Goal: Information Seeking & Learning: Learn about a topic

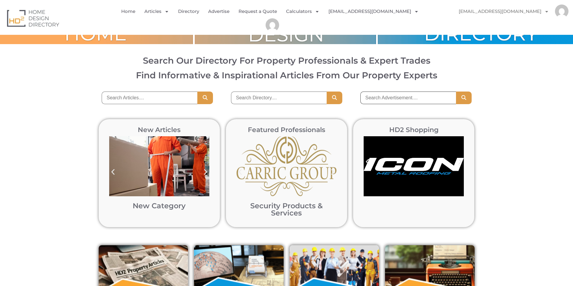
click at [374, 99] on input "search" at bounding box center [408, 98] width 96 height 13
click at [391, 100] on input "search" at bounding box center [408, 98] width 96 height 13
click at [384, 98] on input "search" at bounding box center [408, 98] width 96 height 13
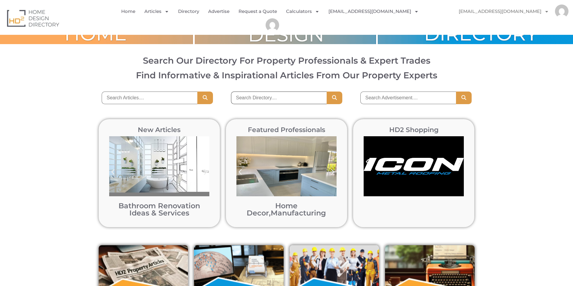
click at [252, 99] on input "search" at bounding box center [279, 98] width 96 height 13
click at [123, 102] on input "search" at bounding box center [150, 98] width 96 height 13
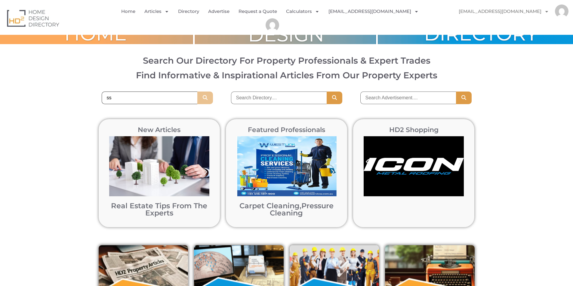
type input "ss"
click at [204, 98] on icon "Search" at bounding box center [205, 97] width 6 height 5
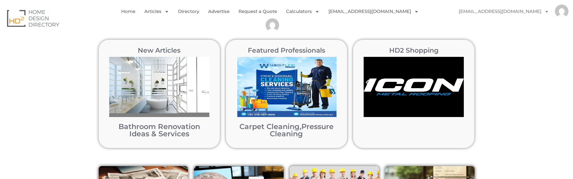
scroll to position [90, 0]
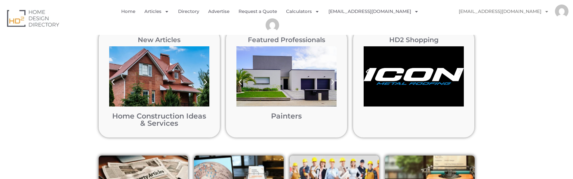
click at [366, 71] on icon "Previous slide" at bounding box center [366, 72] width 3 height 6
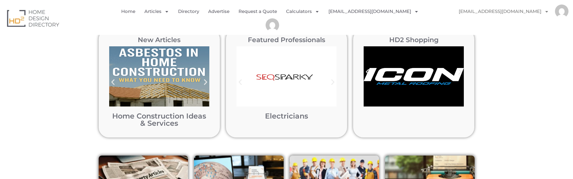
click at [366, 71] on icon "Previous slide" at bounding box center [366, 72] width 3 height 6
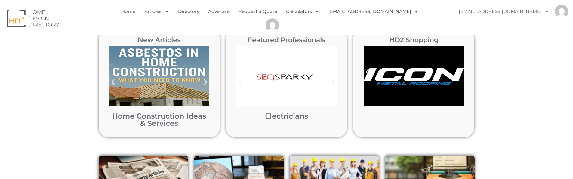
click at [366, 71] on icon "Previous slide" at bounding box center [366, 72] width 3 height 6
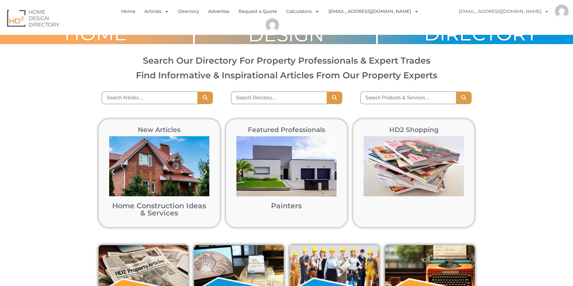
click at [459, 164] on icon "Next slide" at bounding box center [459, 162] width 3 height 6
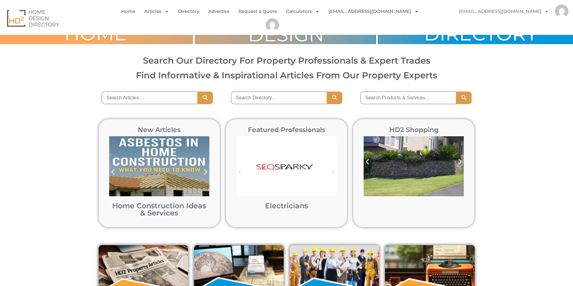
click at [459, 164] on icon "Next slide" at bounding box center [459, 162] width 3 height 6
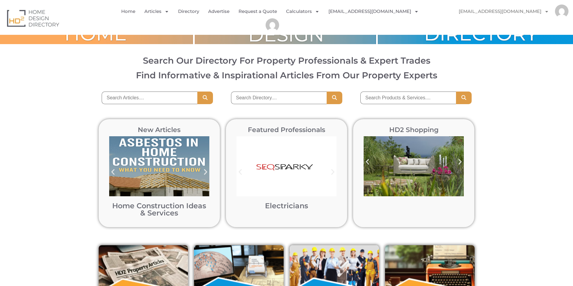
click at [459, 164] on icon "Next slide" at bounding box center [459, 162] width 3 height 6
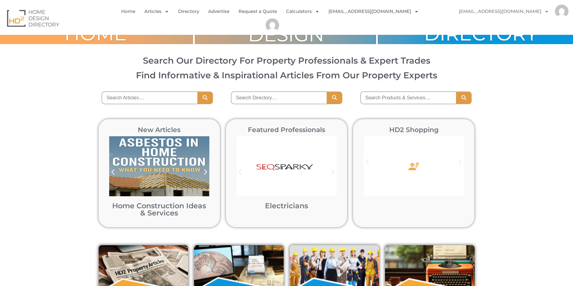
click at [459, 164] on icon "Next slide" at bounding box center [459, 162] width 3 height 6
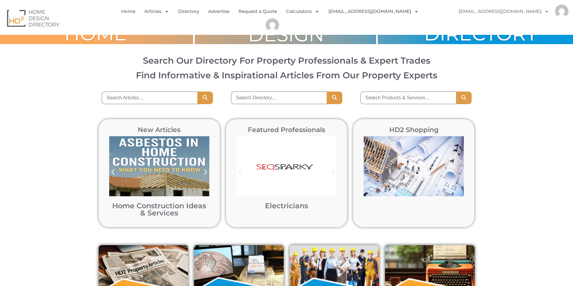
click at [459, 164] on icon "Next slide" at bounding box center [459, 162] width 3 height 6
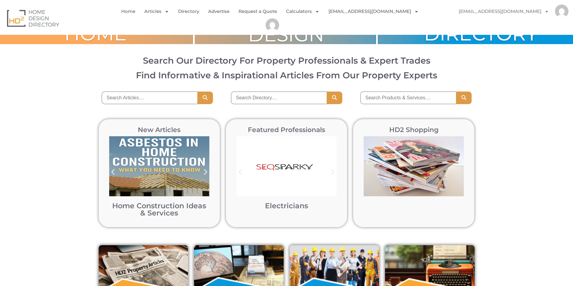
click at [459, 164] on icon "Next slide" at bounding box center [459, 162] width 3 height 6
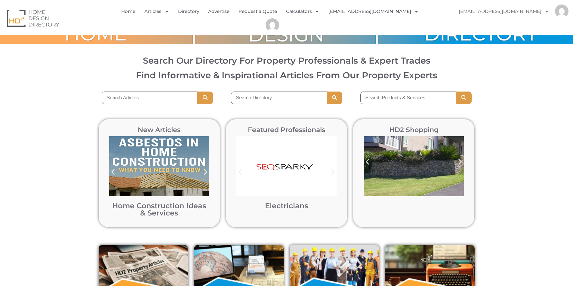
click at [459, 164] on icon "Next slide" at bounding box center [459, 162] width 3 height 6
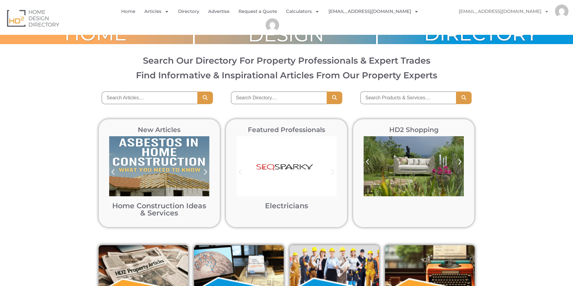
click at [459, 164] on icon "Next slide" at bounding box center [459, 162] width 3 height 6
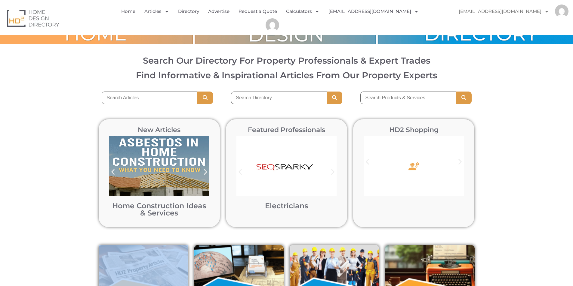
click at [459, 164] on icon "Next slide" at bounding box center [459, 162] width 3 height 6
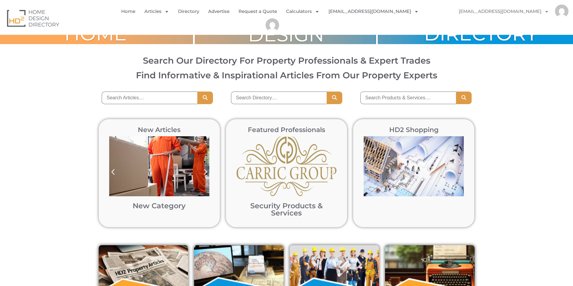
click at [459, 164] on icon "Next slide" at bounding box center [459, 162] width 3 height 6
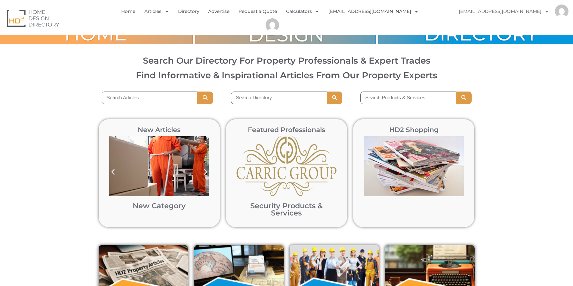
click at [459, 164] on icon "Next slide" at bounding box center [459, 162] width 3 height 6
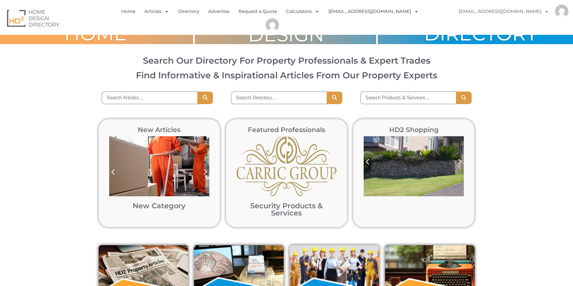
click at [459, 164] on icon "Next slide" at bounding box center [459, 162] width 3 height 6
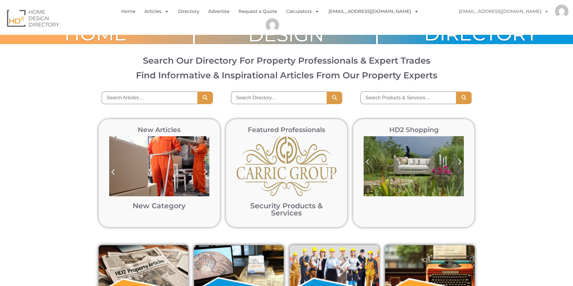
click at [459, 164] on icon "Next slide" at bounding box center [459, 162] width 3 height 6
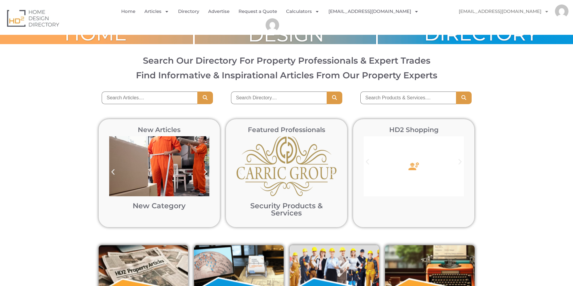
click at [459, 163] on icon "Next slide" at bounding box center [460, 162] width 8 height 8
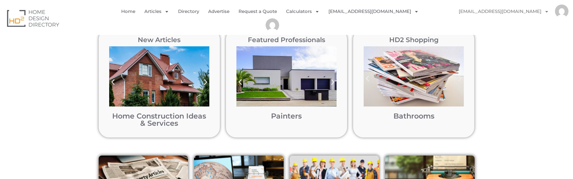
click at [461, 77] on icon "Next slide" at bounding box center [460, 79] width 8 height 8
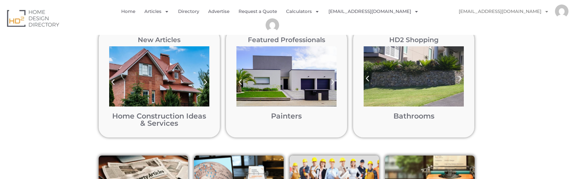
click at [460, 79] on icon "Next slide" at bounding box center [459, 79] width 3 height 6
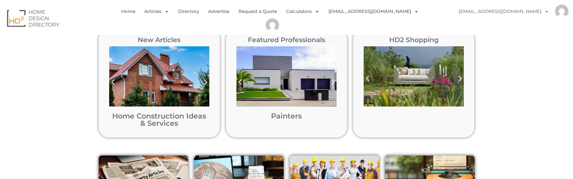
click at [460, 79] on icon "Next slide" at bounding box center [459, 79] width 3 height 6
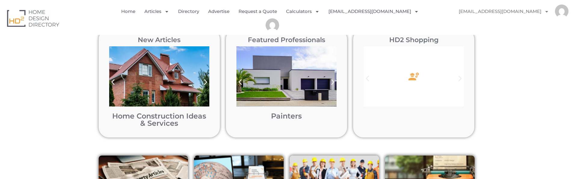
click at [460, 79] on icon "Next slide" at bounding box center [459, 79] width 3 height 6
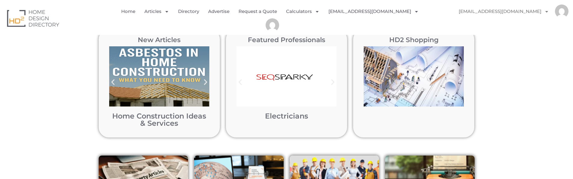
click at [460, 79] on icon "Next slide" at bounding box center [459, 79] width 3 height 6
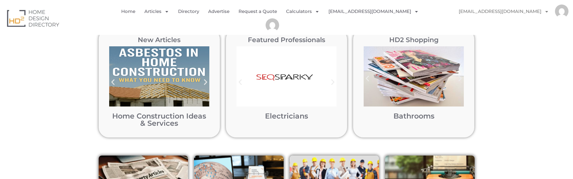
click at [460, 79] on icon "Next slide" at bounding box center [459, 79] width 3 height 6
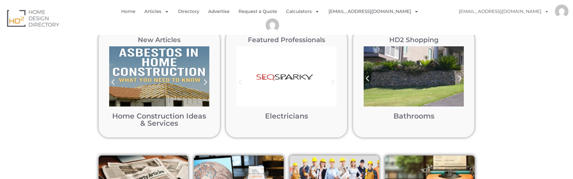
click at [460, 79] on icon "Next slide" at bounding box center [459, 79] width 3 height 6
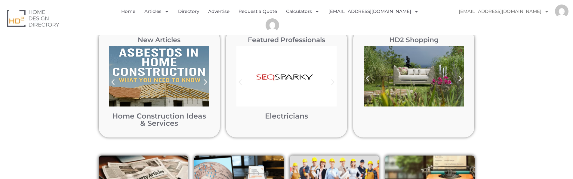
click at [460, 79] on icon "Next slide" at bounding box center [459, 79] width 3 height 6
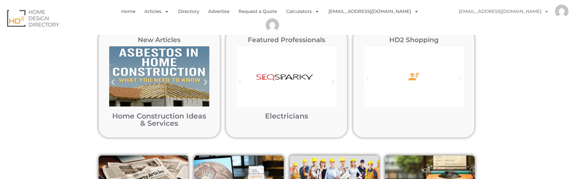
click at [460, 79] on icon "Next slide" at bounding box center [459, 79] width 3 height 6
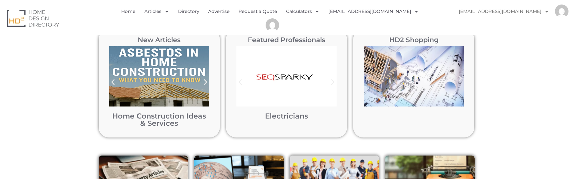
click at [460, 79] on icon "Next slide" at bounding box center [459, 79] width 3 height 6
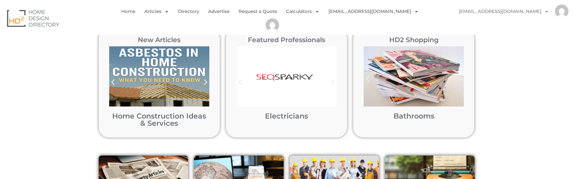
click at [460, 79] on icon "Next slide" at bounding box center [459, 79] width 3 height 6
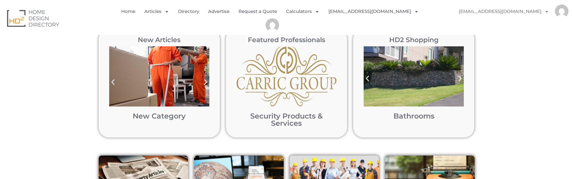
click at [460, 79] on icon "Next slide" at bounding box center [459, 79] width 3 height 6
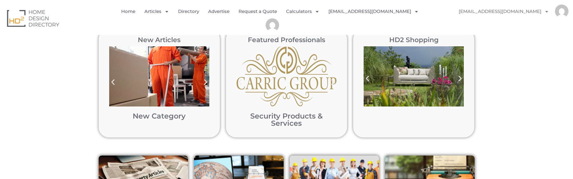
click at [460, 79] on icon "Next slide" at bounding box center [459, 79] width 3 height 6
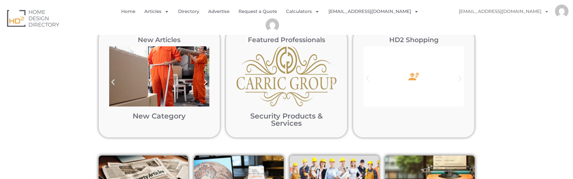
click at [460, 79] on icon "Next slide" at bounding box center [459, 79] width 3 height 6
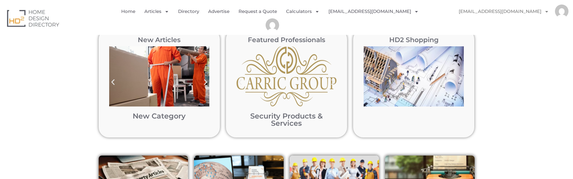
click at [460, 79] on icon "Next slide" at bounding box center [459, 79] width 3 height 6
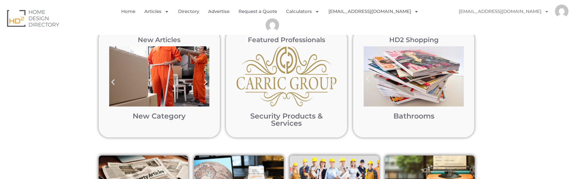
click at [460, 79] on icon "Next slide" at bounding box center [459, 79] width 3 height 6
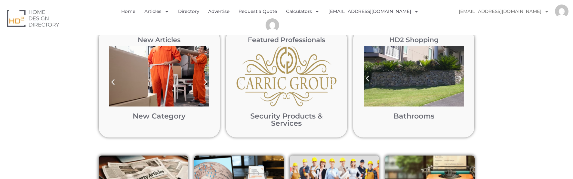
click at [460, 79] on icon "Next slide" at bounding box center [459, 79] width 3 height 6
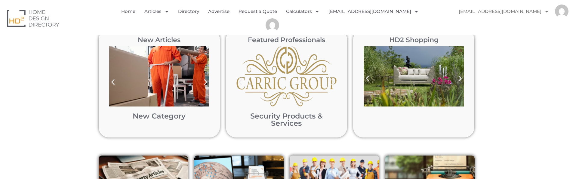
click at [460, 79] on icon "Next slide" at bounding box center [459, 79] width 3 height 6
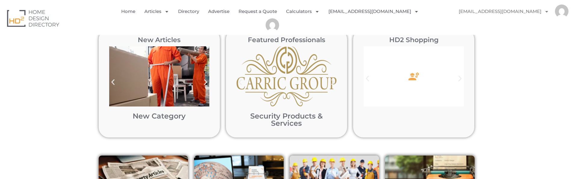
click at [460, 79] on icon "Next slide" at bounding box center [459, 79] width 3 height 6
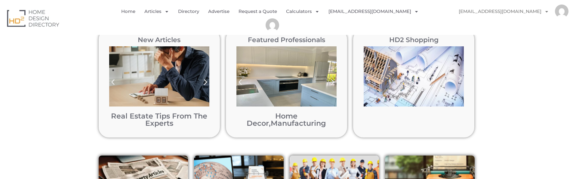
click at [460, 79] on icon "Next slide" at bounding box center [459, 79] width 3 height 6
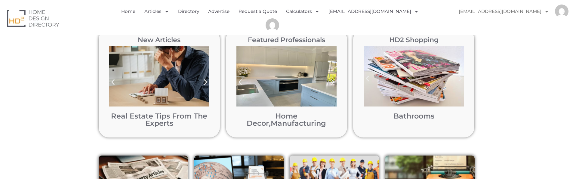
click at [460, 79] on icon "Next slide" at bounding box center [459, 79] width 3 height 6
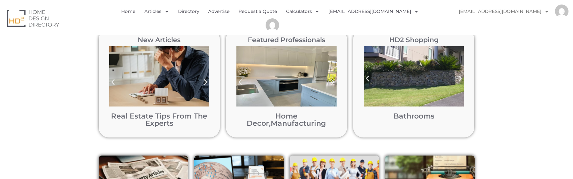
click at [460, 79] on icon "Next slide" at bounding box center [459, 79] width 3 height 6
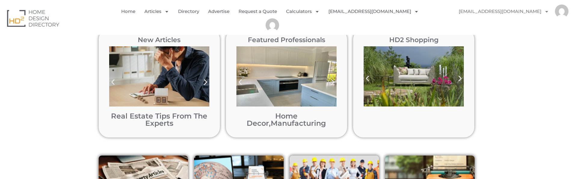
click at [460, 79] on icon "Next slide" at bounding box center [459, 79] width 3 height 6
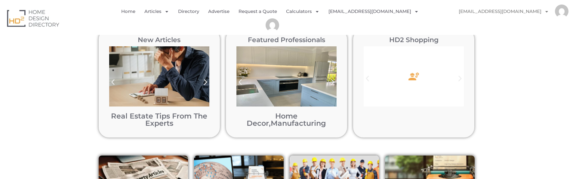
click at [460, 79] on icon "Next slide" at bounding box center [459, 79] width 3 height 6
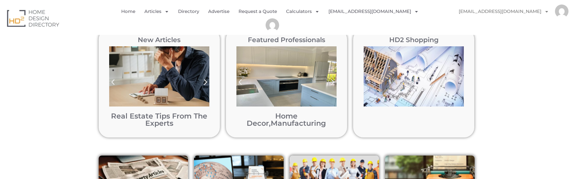
click at [460, 79] on icon "Next slide" at bounding box center [459, 79] width 3 height 6
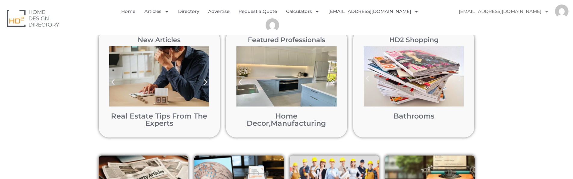
click at [460, 79] on icon "Next slide" at bounding box center [459, 79] width 3 height 6
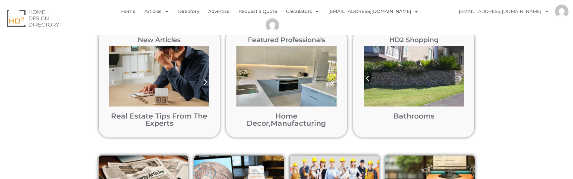
click at [460, 79] on icon "Next slide" at bounding box center [459, 79] width 3 height 6
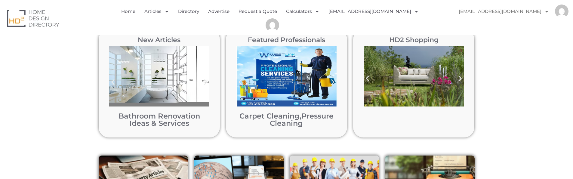
click at [460, 79] on icon "Next slide" at bounding box center [459, 79] width 3 height 6
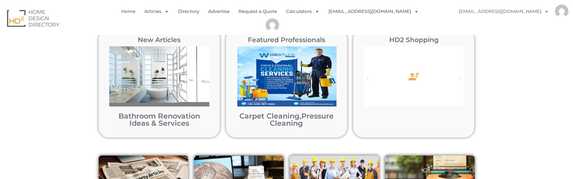
click at [460, 79] on icon "Next slide" at bounding box center [459, 79] width 3 height 6
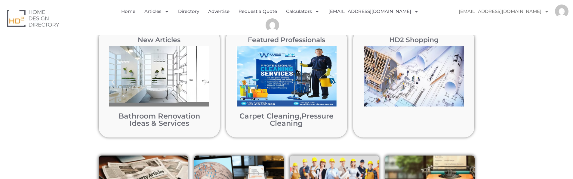
click at [460, 79] on icon "Next slide" at bounding box center [459, 79] width 3 height 6
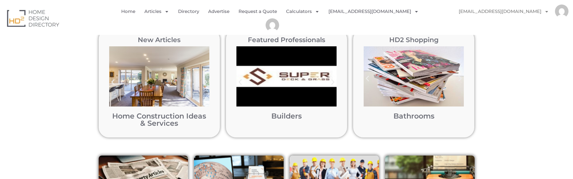
click at [516, 118] on div "New Articles Home Construction Ideas & Services Home Construction Ideas & Servi…" at bounding box center [286, 83] width 573 height 126
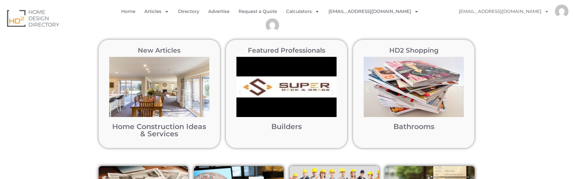
scroll to position [48, 0]
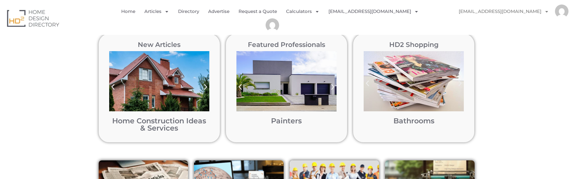
scroll to position [90, 0]
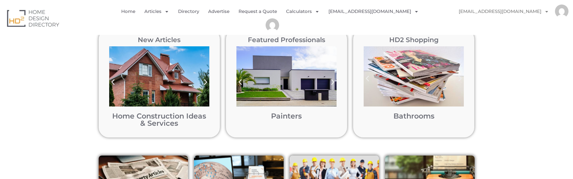
click at [511, 119] on div "New Articles Home Construction Ideas & Services Home Construction Ideas & Servi…" at bounding box center [286, 83] width 573 height 126
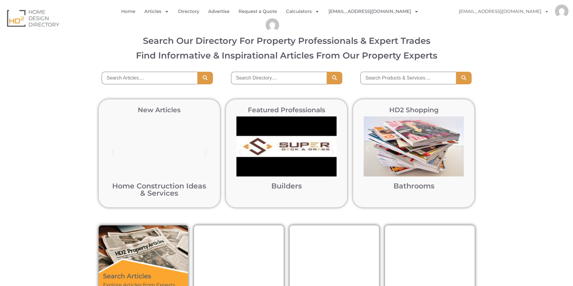
scroll to position [0, 0]
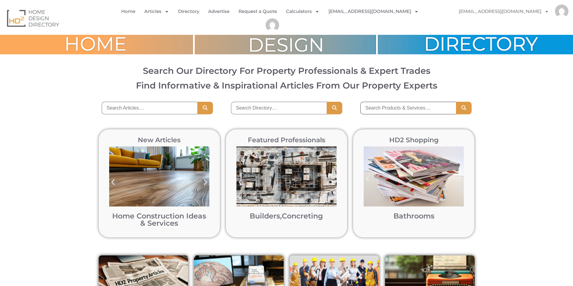
click at [372, 102] on input "search" at bounding box center [408, 108] width 96 height 13
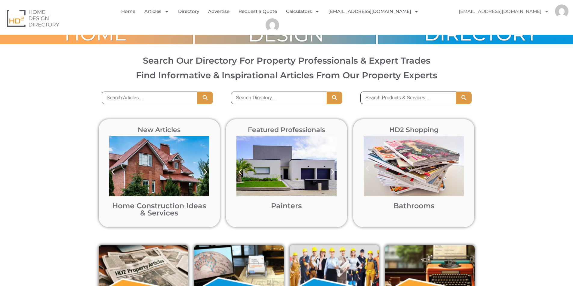
click at [399, 98] on input "search" at bounding box center [408, 98] width 96 height 13
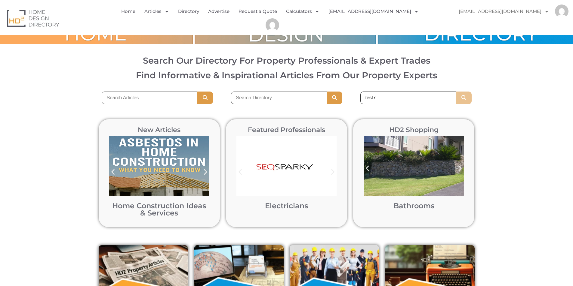
type input "test7"
click at [466, 98] on icon "Search" at bounding box center [463, 97] width 6 height 5
click at [128, 99] on input "search" at bounding box center [150, 98] width 96 height 13
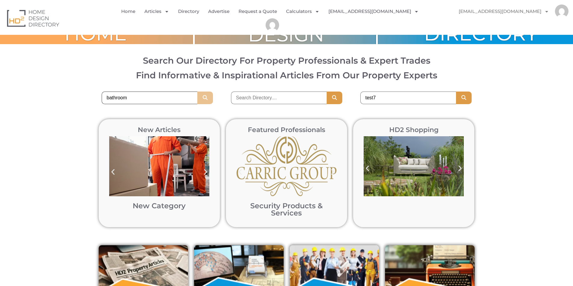
type input "bathroom"
click at [202, 96] on icon "Search" at bounding box center [205, 97] width 6 height 5
click at [458, 168] on icon "Next slide" at bounding box center [460, 169] width 8 height 8
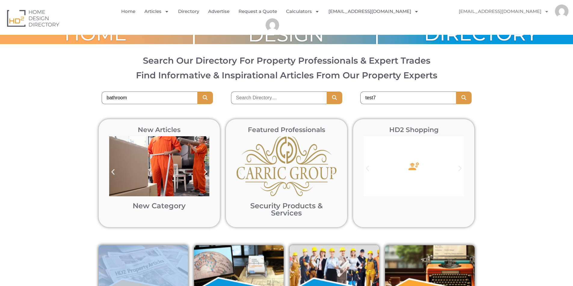
click at [458, 168] on icon "Next slide" at bounding box center [460, 169] width 8 height 8
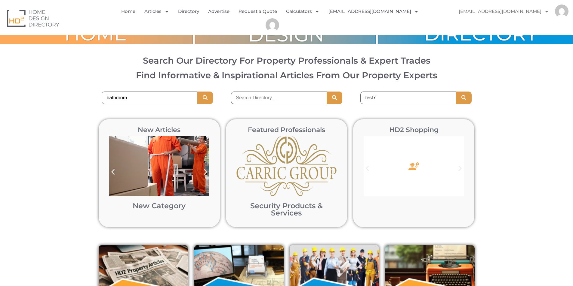
click at [458, 168] on icon "Next slide" at bounding box center [460, 169] width 8 height 8
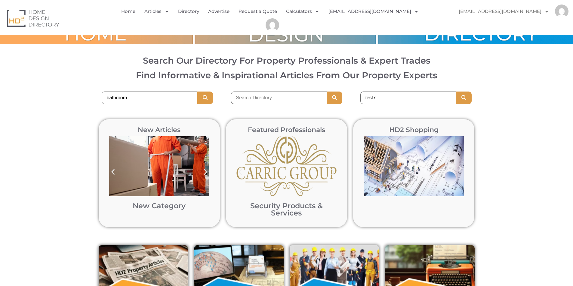
click at [458, 168] on icon "Next slide" at bounding box center [460, 169] width 8 height 8
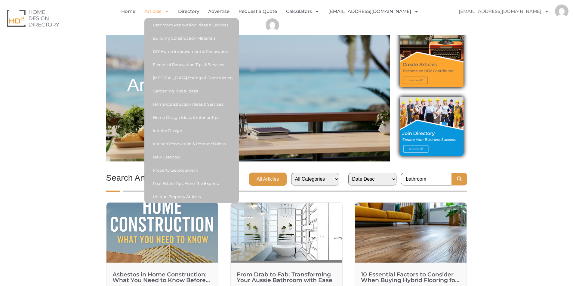
click at [161, 15] on link "Articles" at bounding box center [156, 12] width 25 height 14
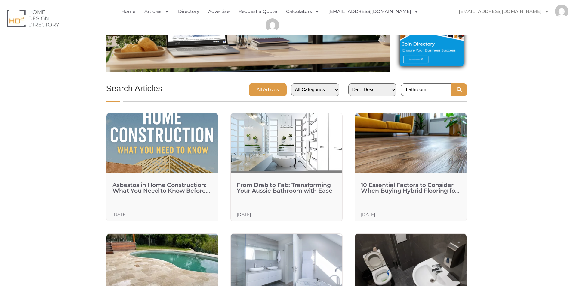
scroll to position [120, 0]
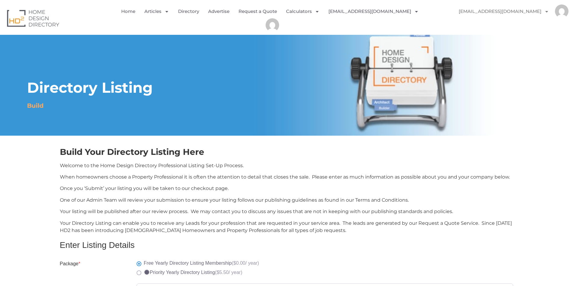
select select "Select Category"
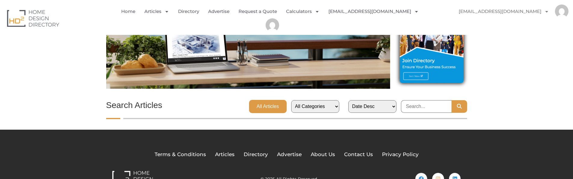
scroll to position [90, 0]
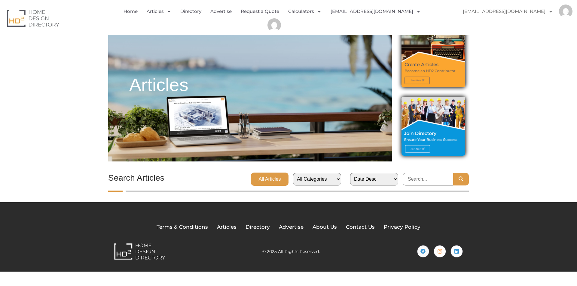
click at [334, 179] on select "All Categories Bathroom Renovation Ideas & Services Building Construction Mater…" at bounding box center [317, 179] width 48 height 13
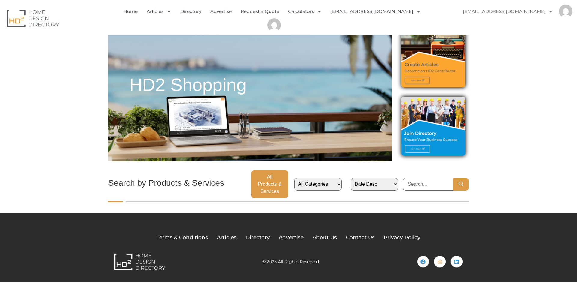
click at [341, 180] on select "All Categories Bathrooms" at bounding box center [317, 184] width 47 height 13
click at [393, 181] on select "Date Desc Date Asc A to Z Z to A" at bounding box center [374, 184] width 47 height 13
click at [414, 181] on input "search" at bounding box center [428, 184] width 50 height 13
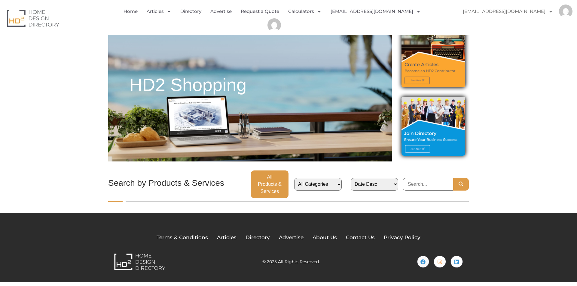
click at [478, 169] on body "Skip to content Home Articles Bathroom Renovation Ideas & Services Building Con…" at bounding box center [288, 141] width 577 height 282
click at [414, 184] on input "search" at bounding box center [428, 184] width 50 height 13
click at [480, 169] on body "Skip to content Home Articles Bathroom Renovation Ideas & Services Building Con…" at bounding box center [288, 141] width 577 height 282
type input "test"
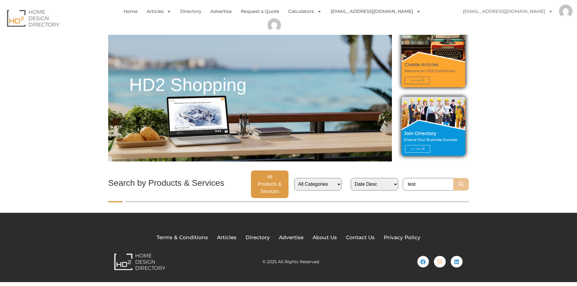
click at [457, 182] on button "Search" at bounding box center [461, 184] width 16 height 13
click at [462, 183] on button "Search" at bounding box center [461, 184] width 16 height 13
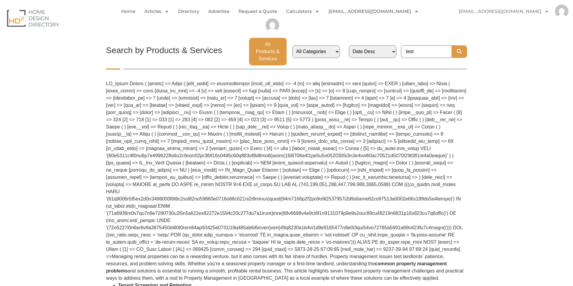
scroll to position [150, 0]
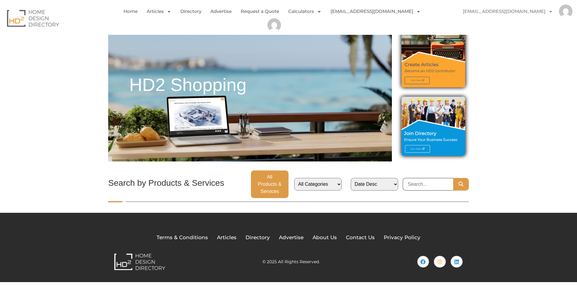
click at [420, 186] on input "search" at bounding box center [428, 184] width 50 height 13
type input "test"
click at [460, 182] on icon "Search" at bounding box center [461, 184] width 6 height 5
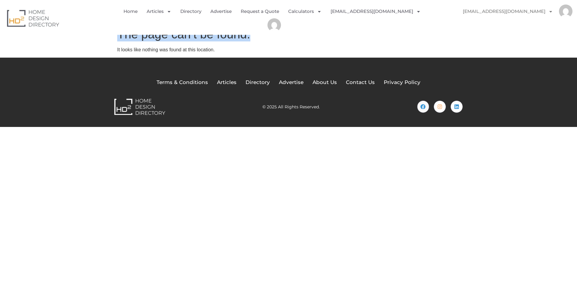
drag, startPoint x: 119, startPoint y: 35, endPoint x: 268, endPoint y: 39, distance: 149.1
click at [268, 39] on h1 "The page can’t be found." at bounding box center [288, 34] width 343 height 14
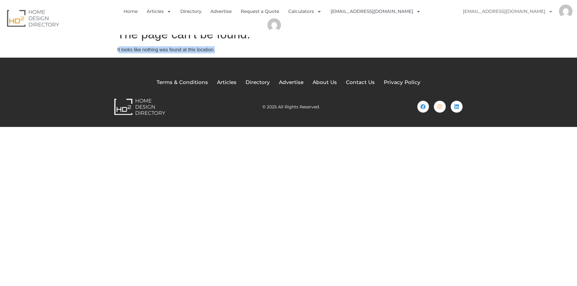
drag, startPoint x: 118, startPoint y: 51, endPoint x: 228, endPoint y: 51, distance: 109.4
click at [228, 51] on p "It looks like nothing was found at this location." at bounding box center [288, 49] width 343 height 7
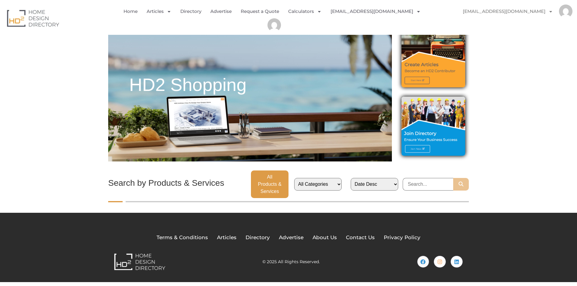
click at [461, 182] on icon "Search" at bounding box center [461, 184] width 6 height 5
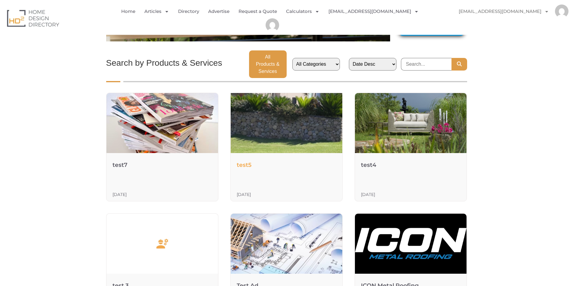
scroll to position [90, 0]
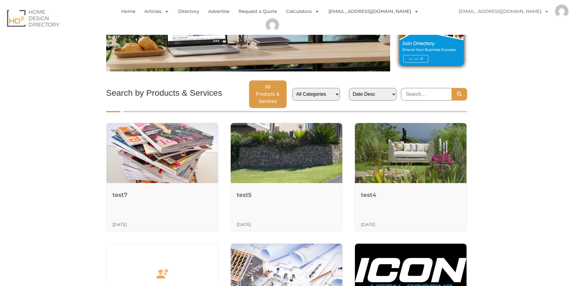
click at [330, 90] on select "All Categories Bathrooms" at bounding box center [315, 94] width 47 height 13
select select "bathrooms"
click at [299, 88] on select "All Categories Bathrooms" at bounding box center [315, 94] width 47 height 13
click at [459, 92] on icon "Search" at bounding box center [459, 94] width 6 height 5
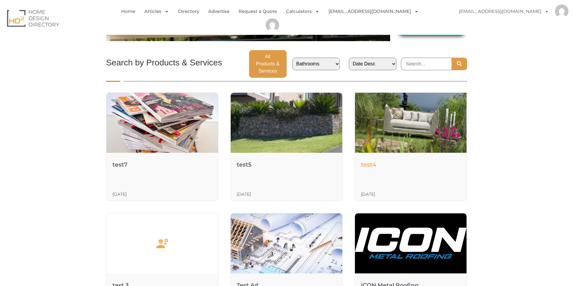
scroll to position [120, 0]
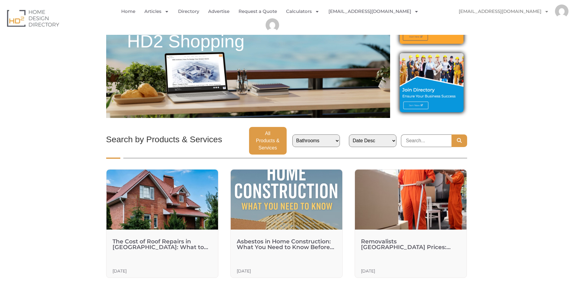
scroll to position [30, 0]
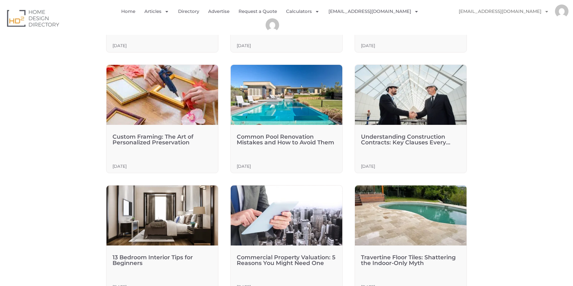
scroll to position [361, 0]
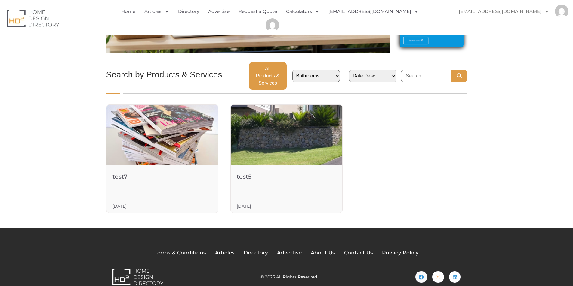
scroll to position [112, 0]
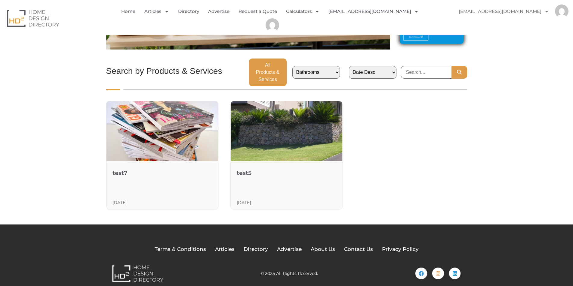
click at [389, 68] on select "Date Desc Date Asc A to Z Z to A" at bounding box center [372, 72] width 47 height 13
select select "title_asc"
click at [352, 66] on select "Date Desc Date Asc A to Z Z to A" at bounding box center [372, 72] width 47 height 13
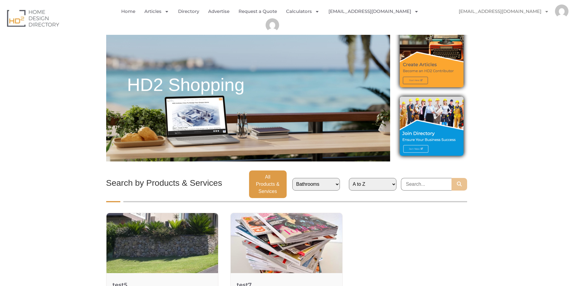
click at [460, 183] on button "Search" at bounding box center [459, 184] width 16 height 13
click at [380, 182] on select "Date Desc Date Asc A to Z Z to A" at bounding box center [372, 184] width 47 height 13
select select "title_desc"
click at [352, 178] on select "Date Desc Date Asc A to Z Z to A" at bounding box center [372, 184] width 47 height 13
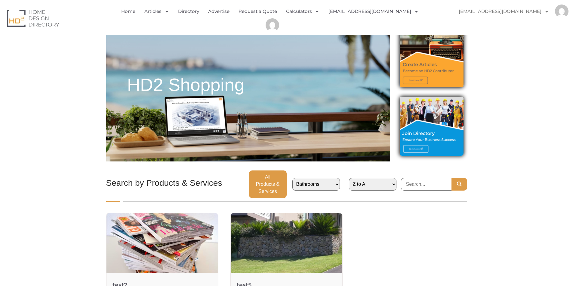
click at [388, 181] on select "Date Desc Date Asc A to Z Z to A" at bounding box center [372, 184] width 47 height 13
select select "date_asc"
click at [352, 178] on select "Date Desc Date Asc A to Z Z to A" at bounding box center [372, 184] width 47 height 13
click at [461, 182] on icon "Search" at bounding box center [459, 184] width 6 height 5
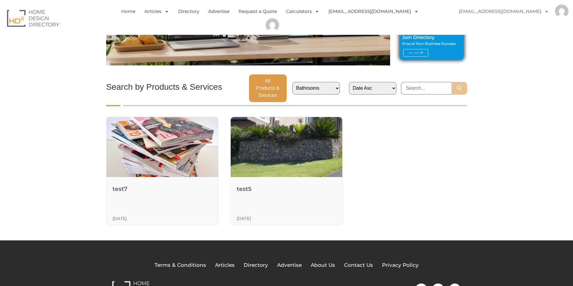
scroll to position [112, 0]
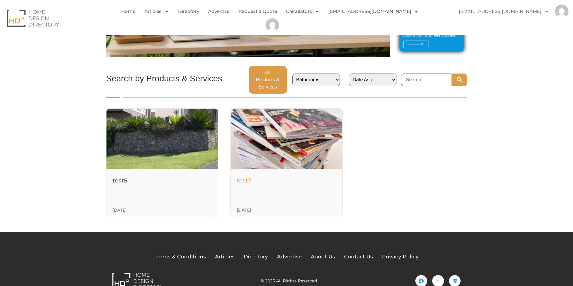
scroll to position [112, 0]
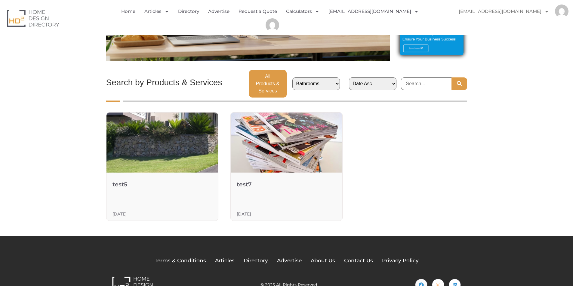
scroll to position [112, 0]
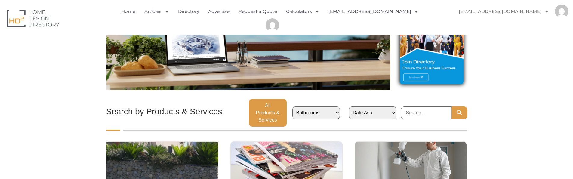
scroll to position [172, 0]
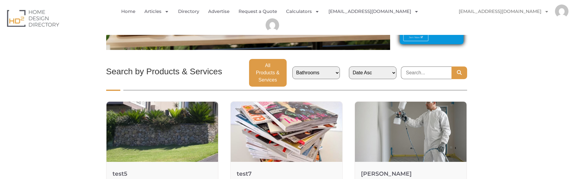
scroll to position [146, 0]
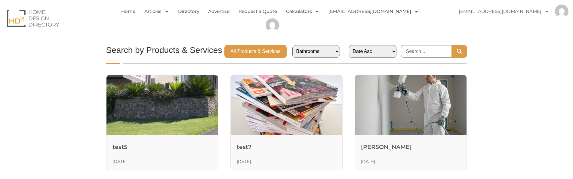
scroll to position [90, 0]
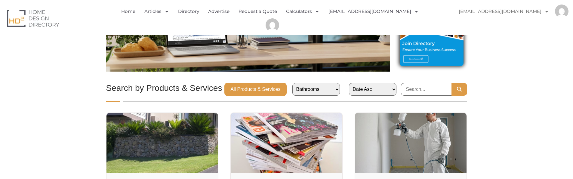
click at [338, 94] on select "All Categories Bathrooms" at bounding box center [315, 89] width 47 height 13
select select
click at [299, 83] on select "All Categories Bathrooms" at bounding box center [315, 89] width 47 height 13
click at [458, 93] on button "Search" at bounding box center [459, 89] width 16 height 13
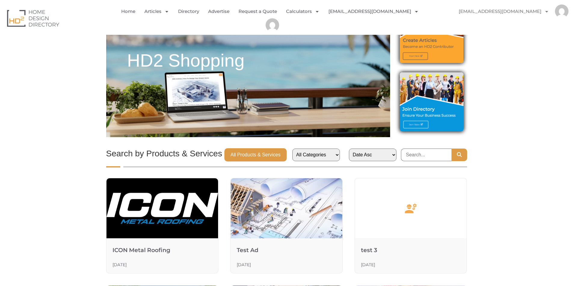
scroll to position [30, 0]
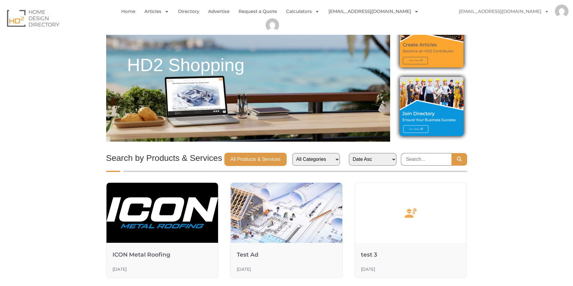
click at [378, 153] on select "Date Desc Date Asc A to Z Z to A" at bounding box center [372, 159] width 47 height 13
select select "date_desc"
click at [352, 153] on select "Date Desc Date Asc A to Z Z to A" at bounding box center [372, 159] width 47 height 13
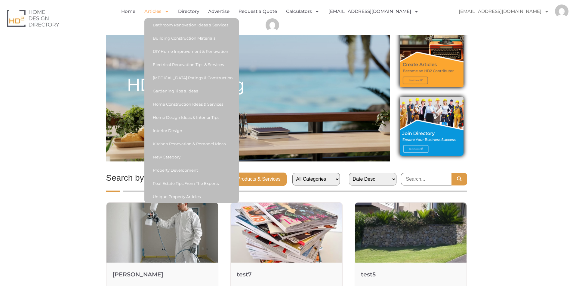
click at [163, 13] on link "Articles" at bounding box center [156, 12] width 25 height 14
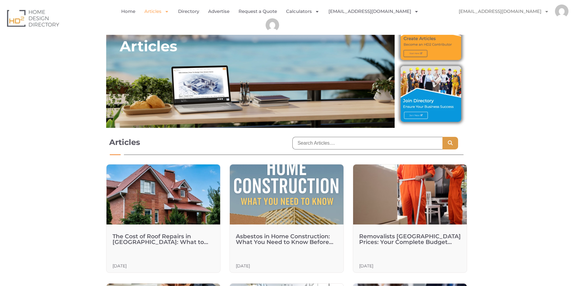
scroll to position [60, 0]
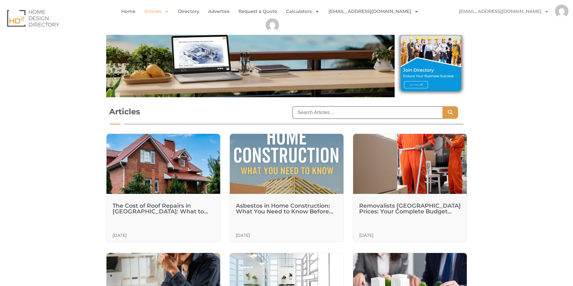
click at [321, 115] on input "search" at bounding box center [367, 112] width 150 height 13
type input "bathroom"
click at [452, 114] on icon "Search" at bounding box center [450, 112] width 6 height 5
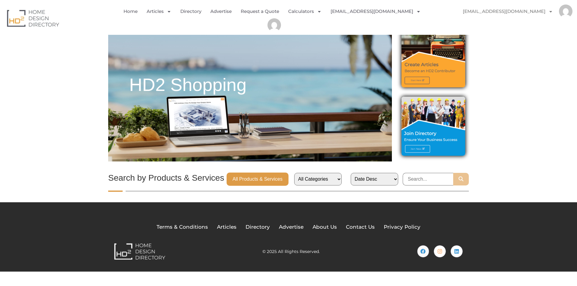
click at [461, 181] on button "Search" at bounding box center [461, 179] width 16 height 13
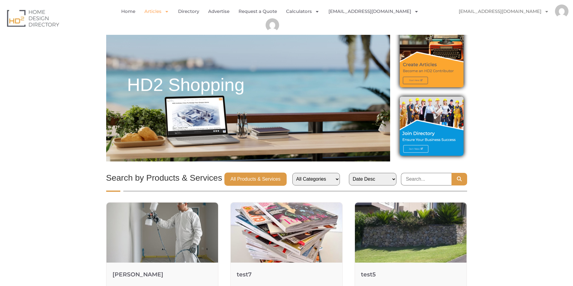
click at [159, 11] on link "Articles" at bounding box center [156, 12] width 25 height 14
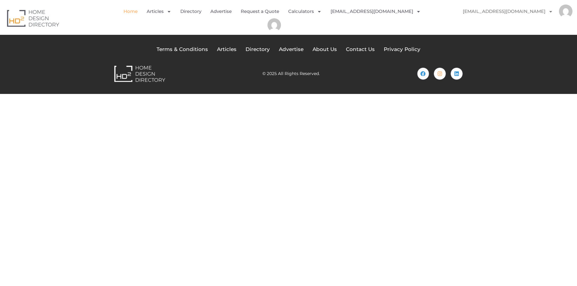
click at [136, 13] on link "Home" at bounding box center [131, 12] width 14 height 14
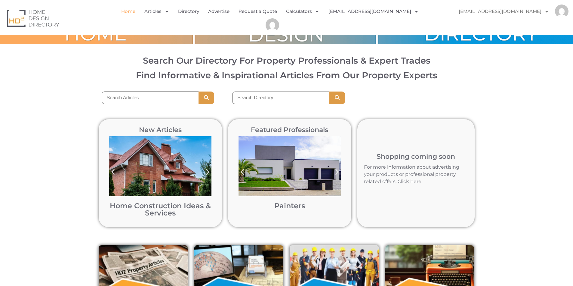
click at [150, 99] on input "search" at bounding box center [150, 98] width 97 height 13
type input "bathroom"
click at [206, 99] on icon "Search" at bounding box center [206, 97] width 6 height 5
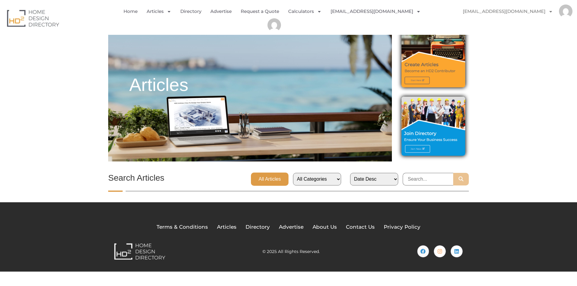
click at [460, 180] on icon "Search" at bounding box center [461, 179] width 6 height 5
click at [462, 180] on icon "Search" at bounding box center [461, 179] width 6 height 5
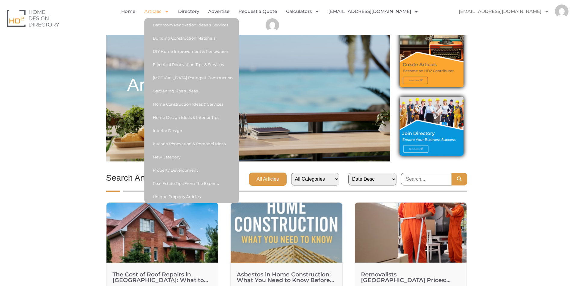
click at [162, 15] on link "Articles" at bounding box center [156, 12] width 25 height 14
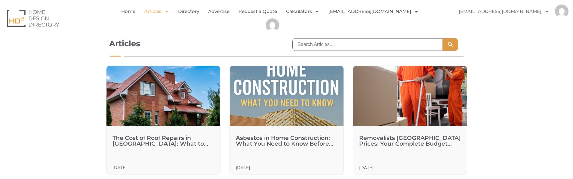
scroll to position [90, 0]
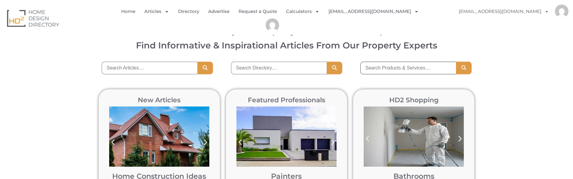
click at [388, 68] on input "search" at bounding box center [408, 68] width 96 height 13
type input "test"
click at [465, 68] on icon "Search" at bounding box center [463, 67] width 6 height 5
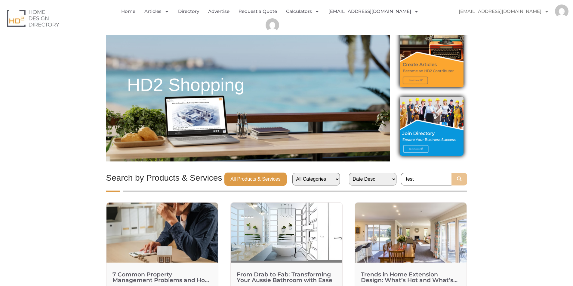
click at [457, 179] on icon "Search" at bounding box center [459, 179] width 6 height 5
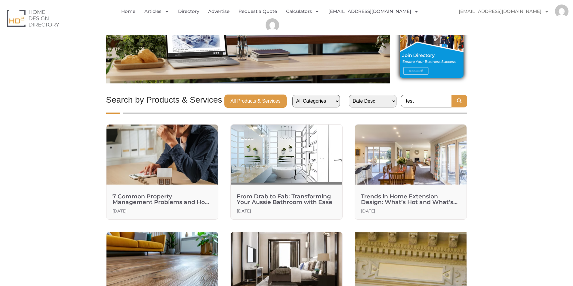
scroll to position [30, 0]
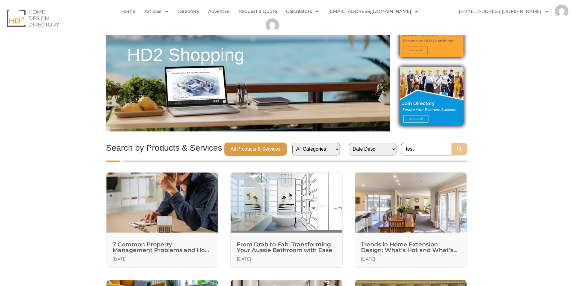
click at [459, 148] on icon "Search" at bounding box center [459, 149] width 6 height 5
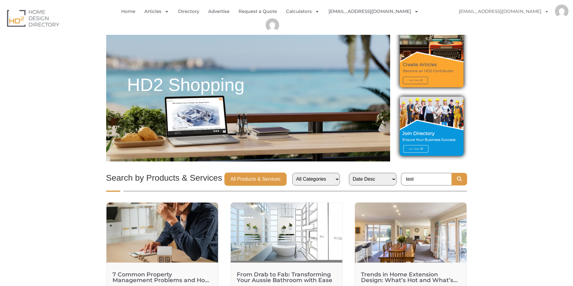
click at [324, 179] on select "All Categories Bathrooms" at bounding box center [315, 179] width 47 height 13
select select "bathrooms"
click at [299, 173] on select "All Categories Bathrooms" at bounding box center [315, 179] width 47 height 13
click at [459, 179] on icon "Search" at bounding box center [459, 179] width 6 height 5
drag, startPoint x: 427, startPoint y: 178, endPoint x: 389, endPoint y: 176, distance: 37.9
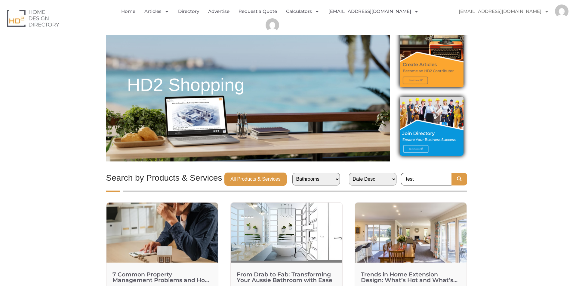
click at [389, 176] on div "All Categories Bathrooms Date Desc Date Asc A to Z Z to A test" at bounding box center [377, 179] width 179 height 13
click at [460, 183] on button "Search" at bounding box center [459, 179] width 16 height 13
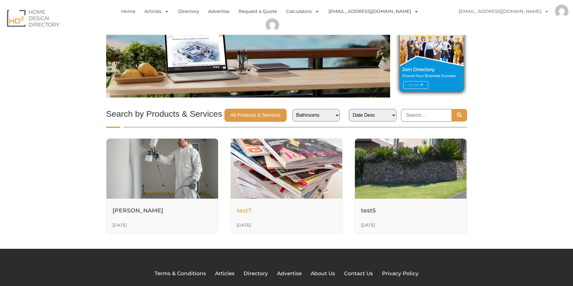
scroll to position [66, 0]
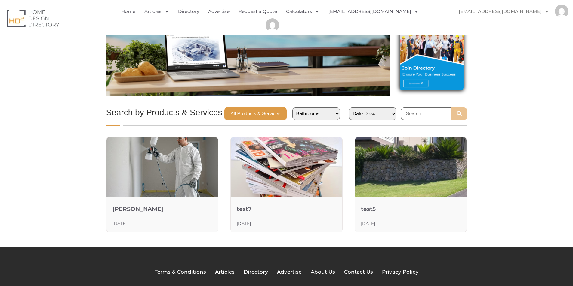
click at [463, 115] on button "Search" at bounding box center [459, 114] width 16 height 13
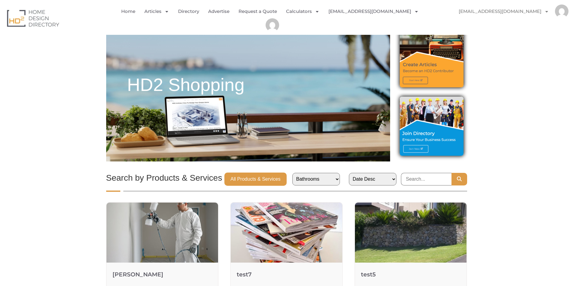
click at [324, 181] on select "All Categories Bathrooms" at bounding box center [315, 179] width 47 height 13
select select
click at [299, 173] on select "All Categories Bathrooms" at bounding box center [315, 179] width 47 height 13
click at [460, 179] on icon "Search" at bounding box center [459, 179] width 6 height 5
click at [422, 179] on input "search" at bounding box center [426, 179] width 50 height 13
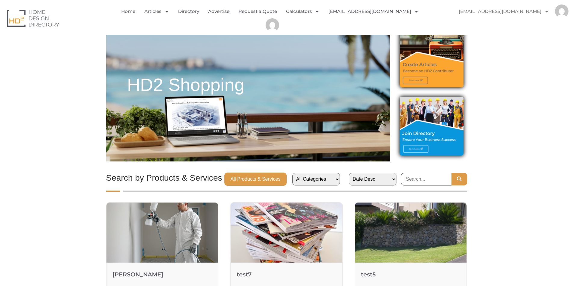
type input "test"
click at [458, 174] on button "Search" at bounding box center [459, 179] width 16 height 13
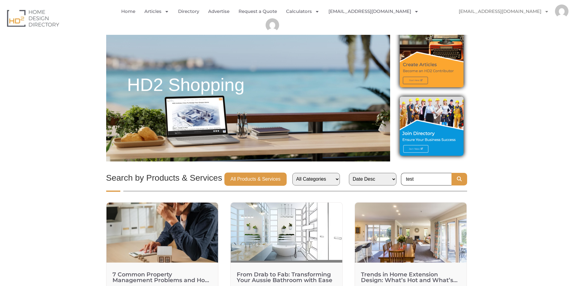
drag, startPoint x: 415, startPoint y: 178, endPoint x: 408, endPoint y: 179, distance: 7.2
click at [408, 179] on input "test" at bounding box center [426, 179] width 50 height 13
type input "t"
click at [456, 179] on icon "Search" at bounding box center [459, 179] width 6 height 5
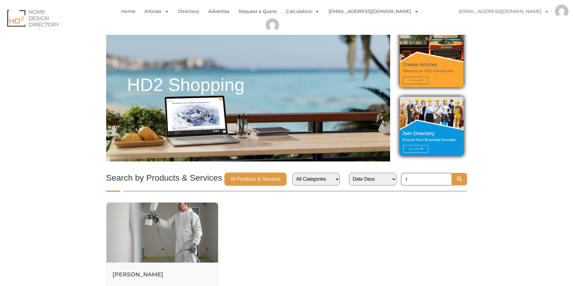
click at [413, 179] on input "t" at bounding box center [426, 179] width 50 height 13
type input "test"
click at [457, 178] on icon "Search" at bounding box center [459, 179] width 6 height 5
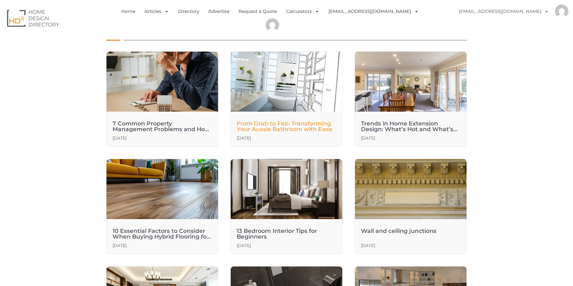
scroll to position [90, 0]
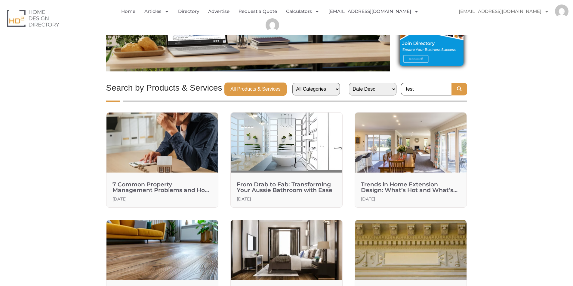
drag, startPoint x: 430, startPoint y: 88, endPoint x: 387, endPoint y: 90, distance: 43.0
click at [387, 90] on div "All Categories Bathrooms Date Desc Date Asc A to Z Z to A test" at bounding box center [377, 89] width 179 height 13
click at [451, 83] on button "Search" at bounding box center [459, 89] width 16 height 13
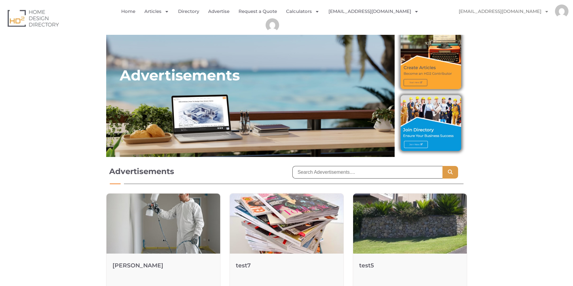
click at [369, 173] on input "search" at bounding box center [367, 172] width 150 height 13
type input "bathroom"
click at [449, 174] on icon "Search" at bounding box center [450, 172] width 6 height 5
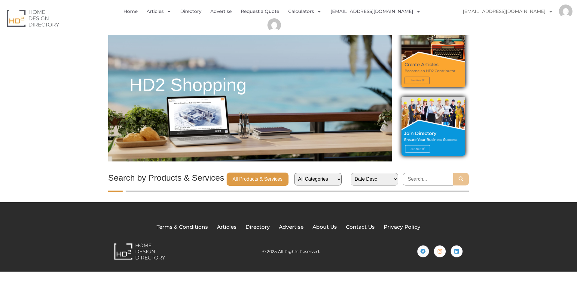
click at [461, 180] on icon "Search" at bounding box center [461, 179] width 6 height 5
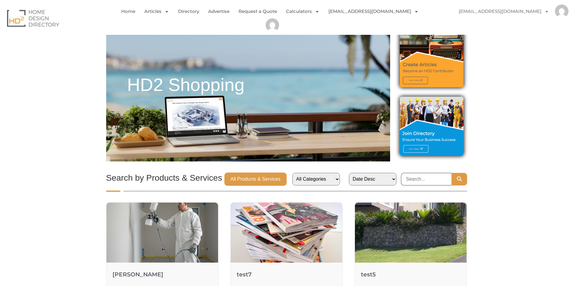
click at [418, 183] on input "search" at bounding box center [426, 179] width 50 height 13
type input "test"
click at [460, 177] on icon "Search" at bounding box center [459, 179] width 6 height 5
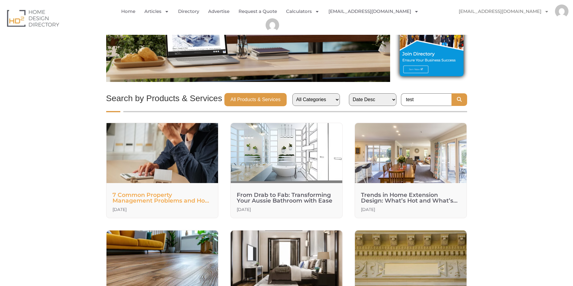
scroll to position [90, 0]
